Goal: Task Accomplishment & Management: Manage account settings

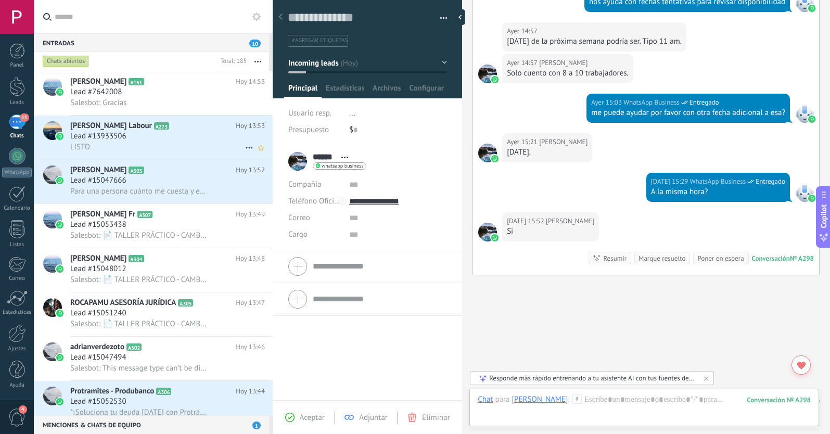
click at [192, 139] on div "Lead #13933506" at bounding box center [167, 136] width 195 height 10
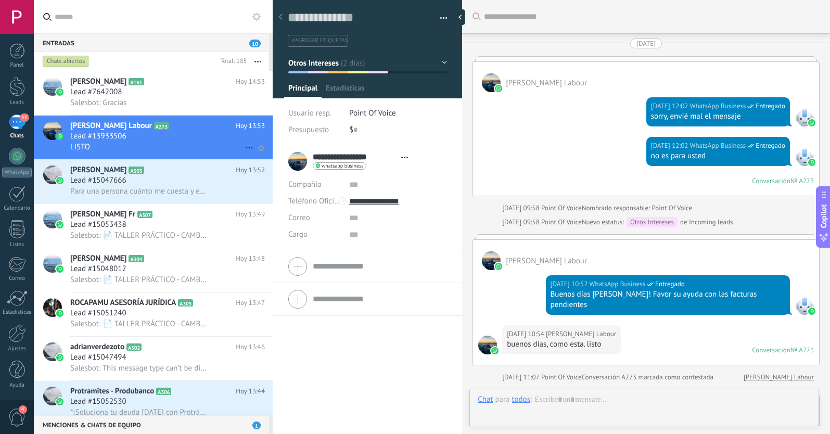
scroll to position [16, 0]
click at [245, 146] on icon at bounding box center [249, 148] width 12 height 12
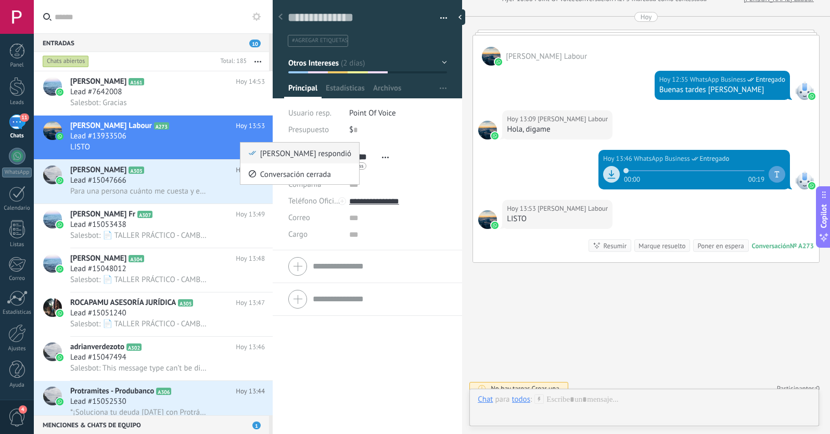
click at [250, 157] on div "[PERSON_NAME] respondió" at bounding box center [299, 153] width 103 height 21
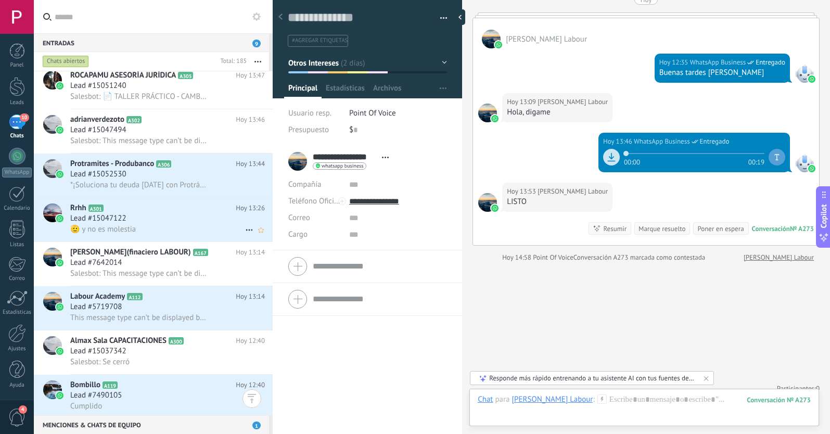
scroll to position [303, 0]
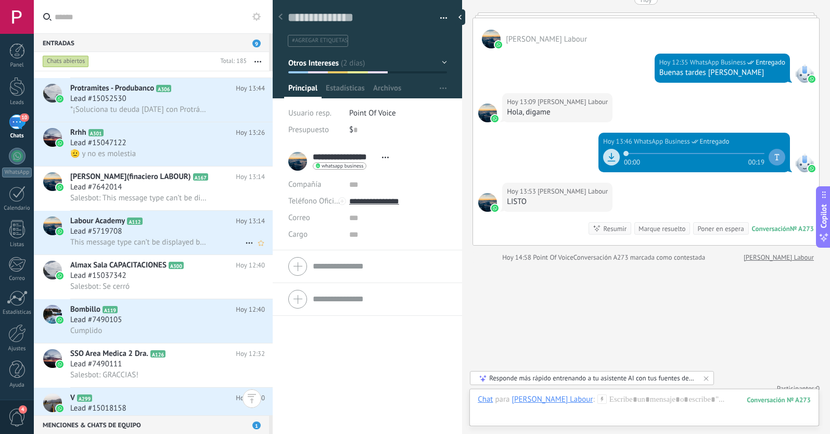
click at [182, 233] on div "Lead #5719708" at bounding box center [167, 231] width 195 height 10
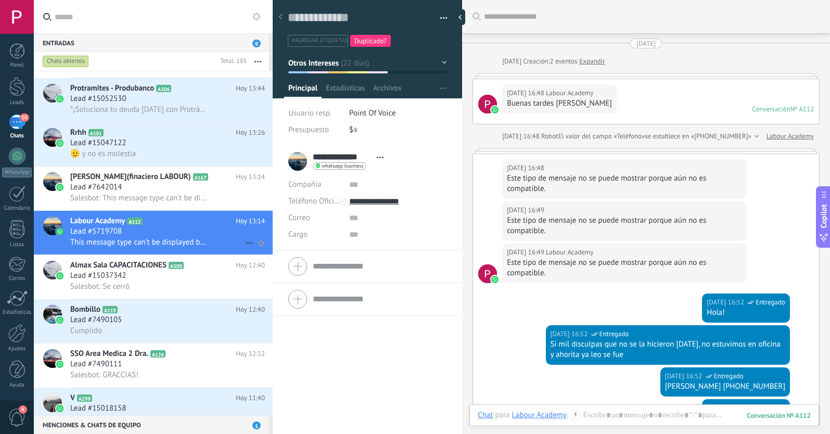
click at [246, 243] on use at bounding box center [249, 244] width 7 height 2
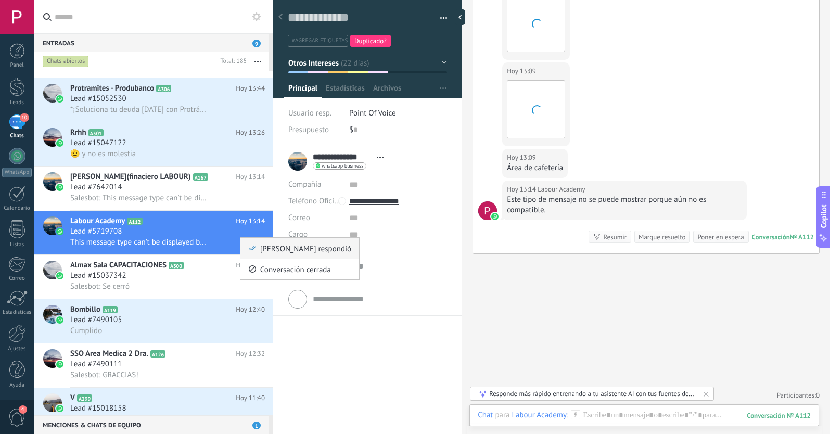
click at [249, 246] on icon at bounding box center [252, 248] width 7 height 7
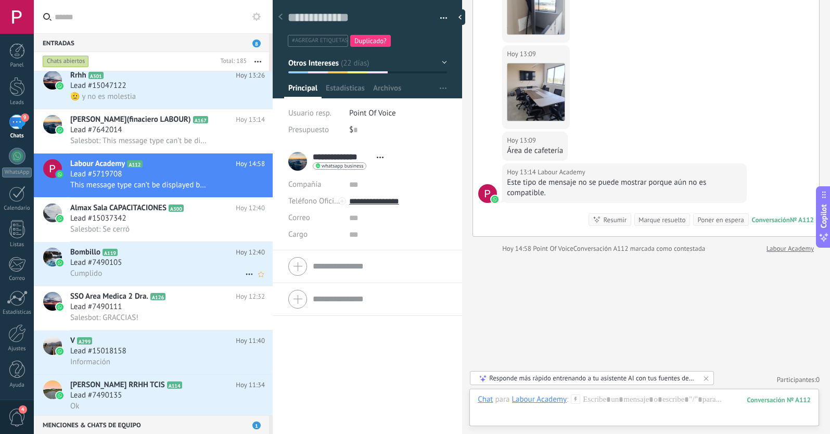
scroll to position [365, 0]
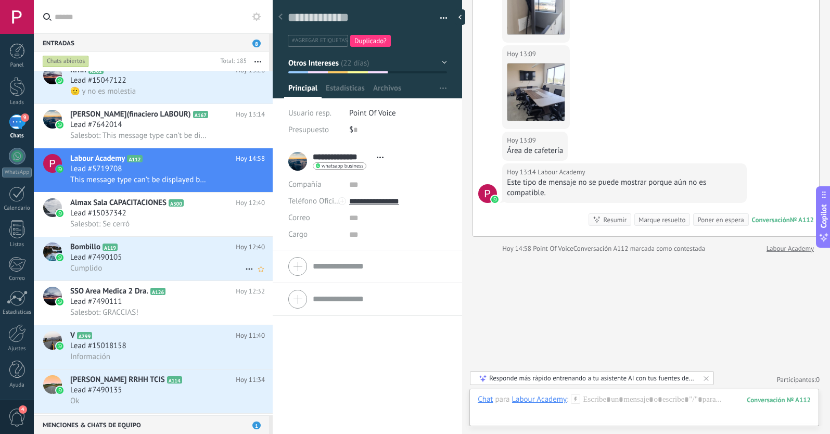
click at [196, 265] on div "Cumplido" at bounding box center [167, 268] width 195 height 11
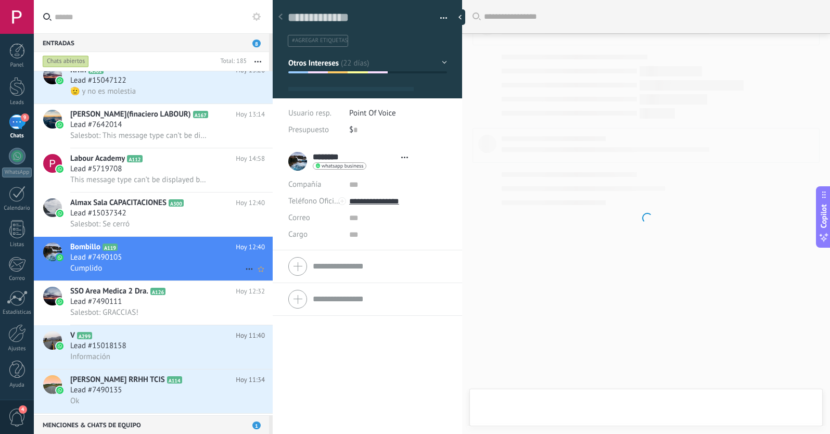
click at [246, 269] on use at bounding box center [249, 270] width 7 height 2
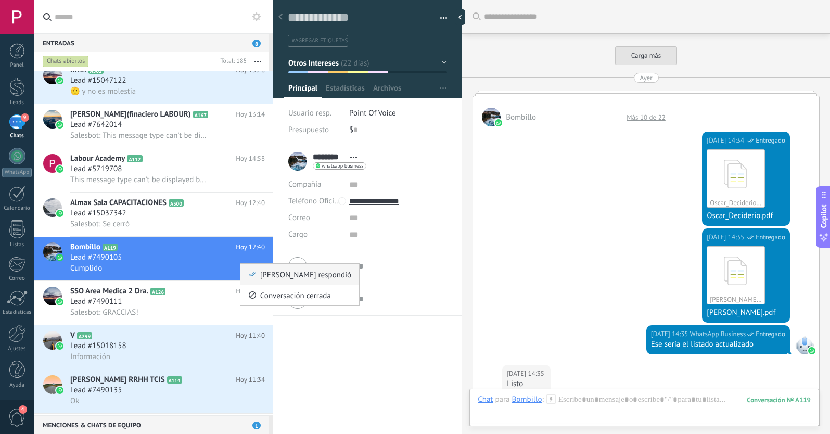
scroll to position [16, 0]
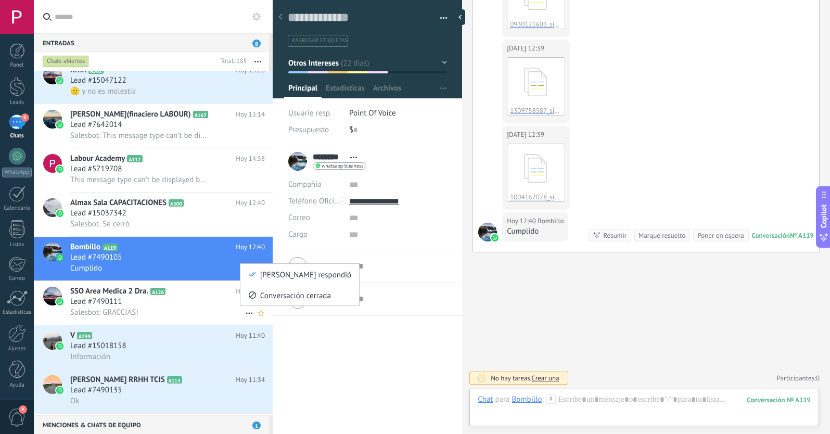
drag, startPoint x: 260, startPoint y: 270, endPoint x: 213, endPoint y: 298, distance: 54.6
click at [260, 270] on span "[PERSON_NAME] respondió" at bounding box center [305, 274] width 91 height 21
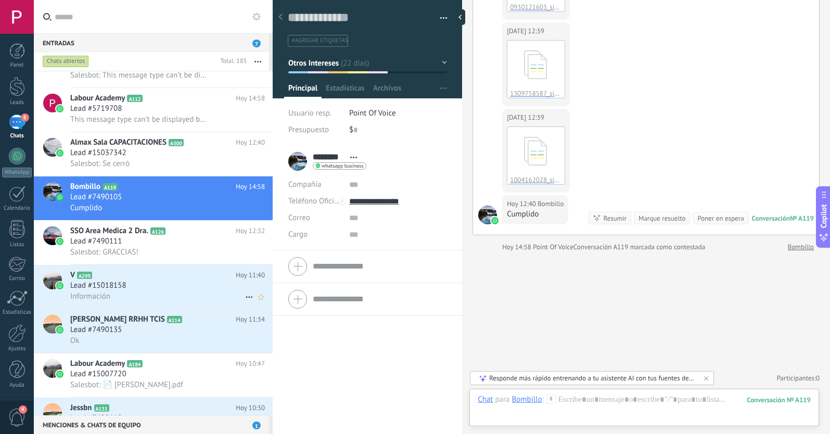
scroll to position [431, 0]
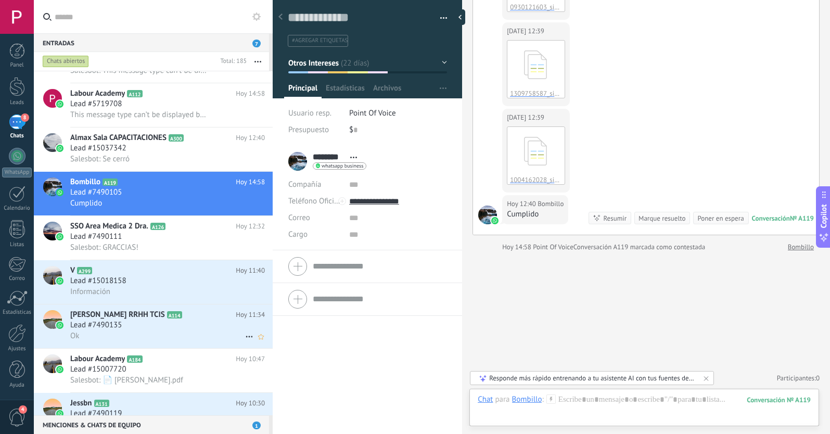
click at [205, 320] on div "Lead #7490135" at bounding box center [167, 325] width 195 height 10
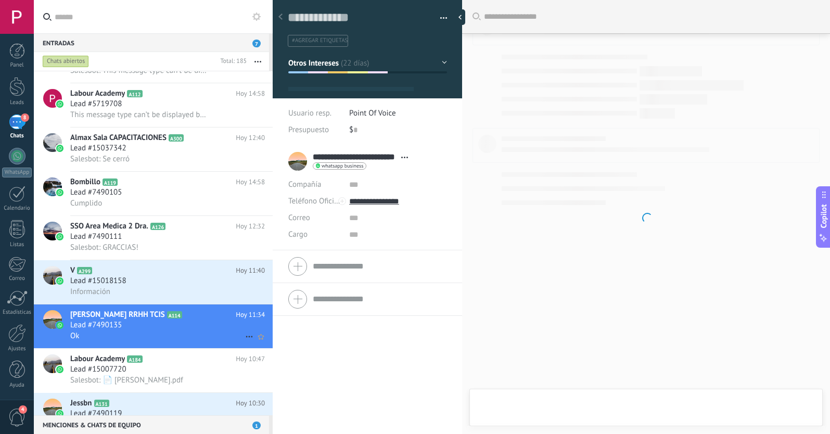
click at [248, 336] on use at bounding box center [249, 337] width 7 height 2
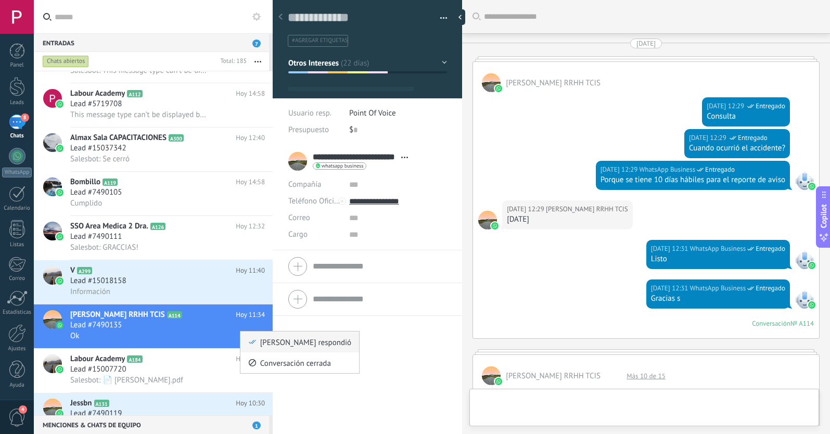
scroll to position [1149, 0]
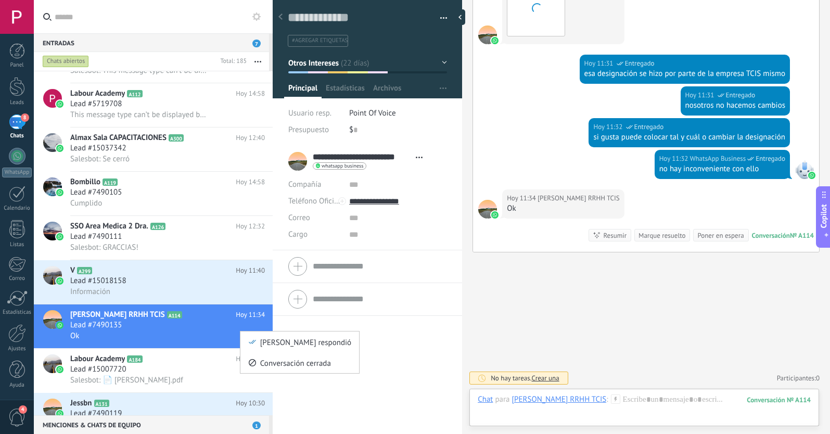
drag, startPoint x: 257, startPoint y: 338, endPoint x: 207, endPoint y: 343, distance: 49.7
click at [257, 339] on div "[PERSON_NAME] respondió" at bounding box center [299, 342] width 103 height 21
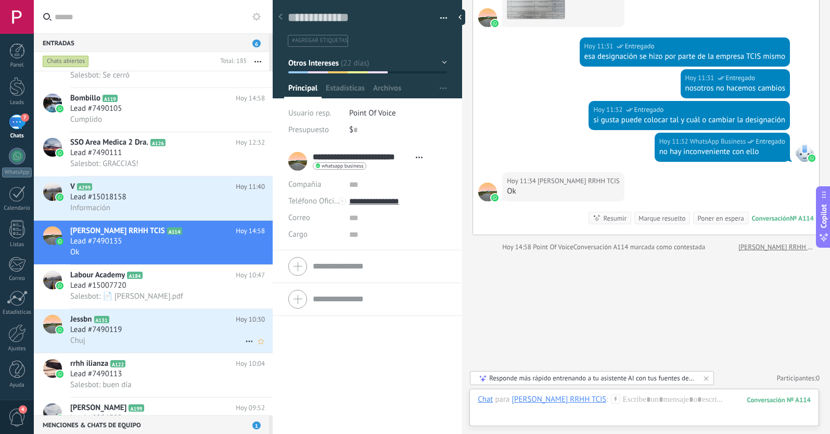
scroll to position [531, 0]
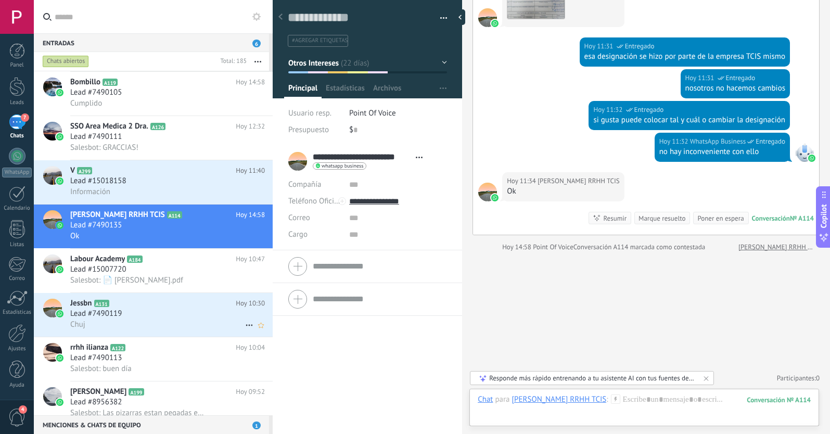
click at [223, 319] on div "Lead #7490119" at bounding box center [167, 314] width 195 height 10
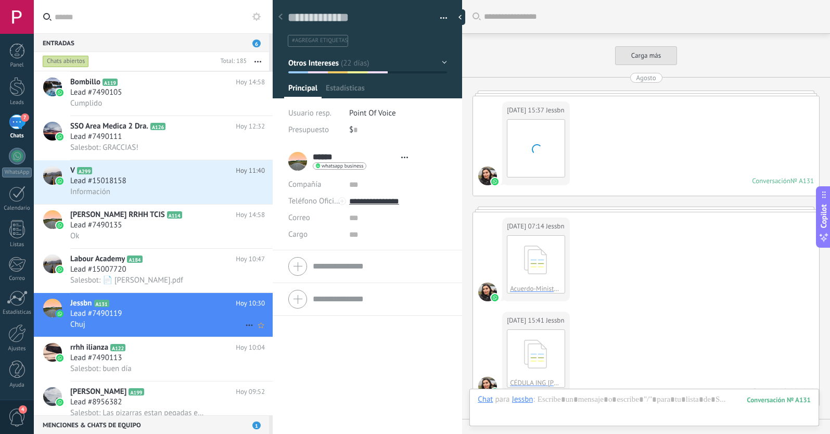
click at [246, 325] on use at bounding box center [249, 326] width 7 height 2
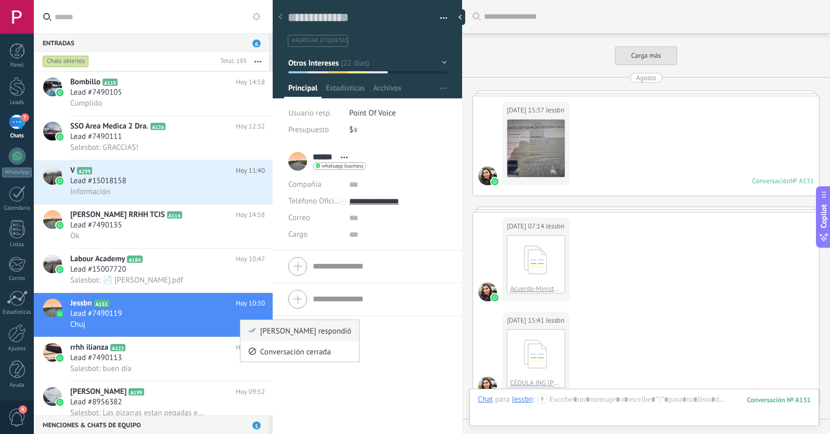
scroll to position [3576, 0]
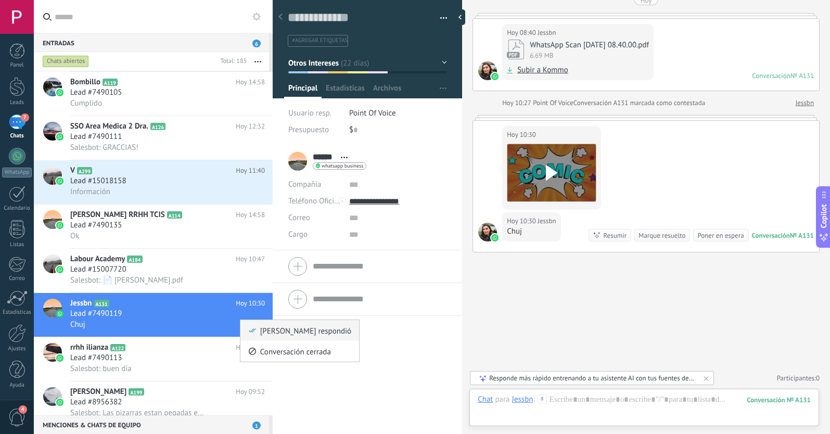
click at [244, 326] on li "[PERSON_NAME] respondió" at bounding box center [300, 330] width 119 height 21
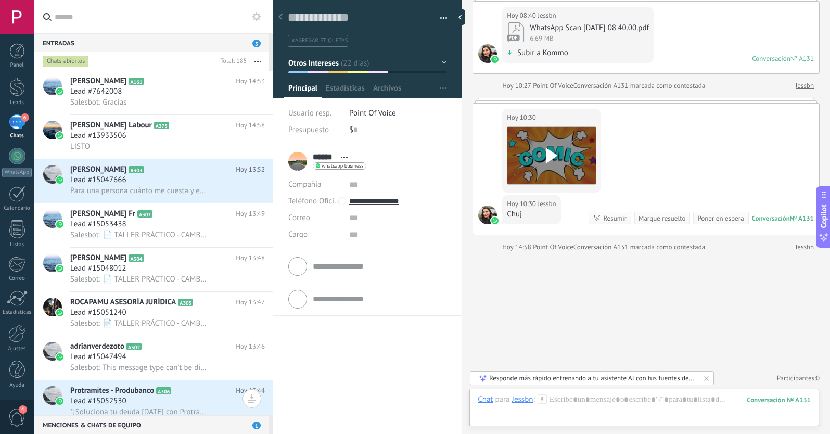
scroll to position [0, 0]
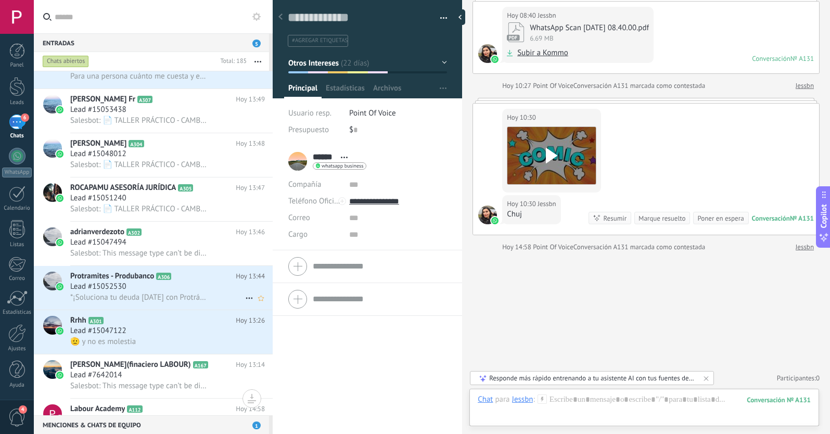
click at [169, 286] on div "Lead #15052530" at bounding box center [167, 287] width 195 height 10
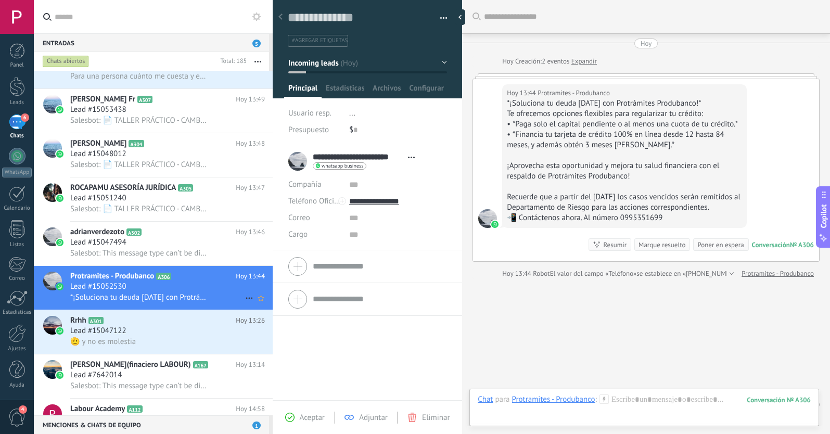
click at [245, 297] on icon at bounding box center [249, 298] width 12 height 12
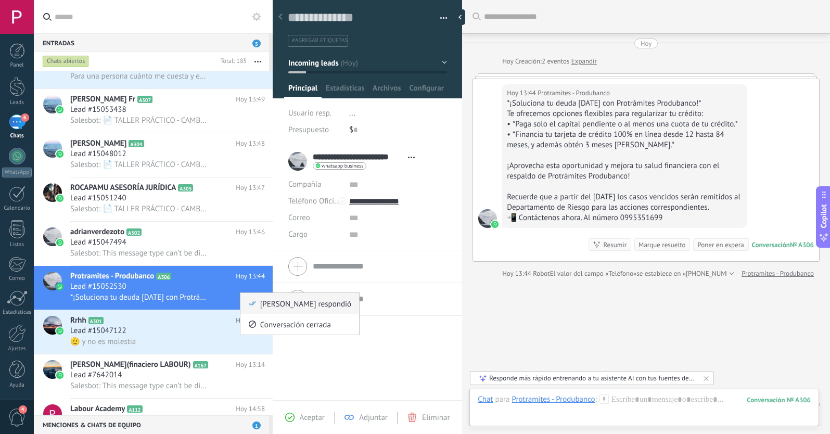
click at [247, 300] on li "[PERSON_NAME] respondió" at bounding box center [300, 303] width 119 height 21
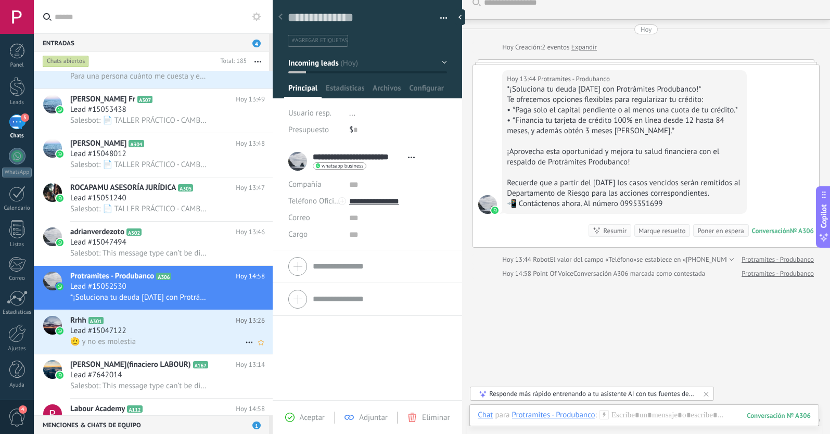
click at [186, 330] on div "Lead #15047122" at bounding box center [167, 331] width 195 height 10
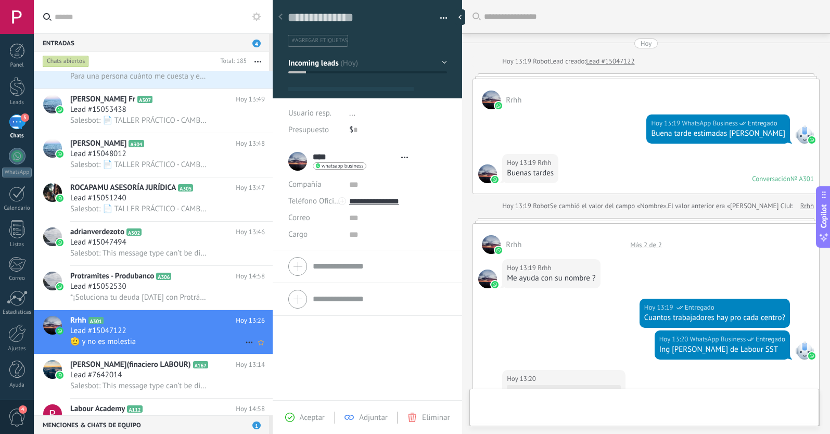
type textarea "**********"
